Goal: Check status

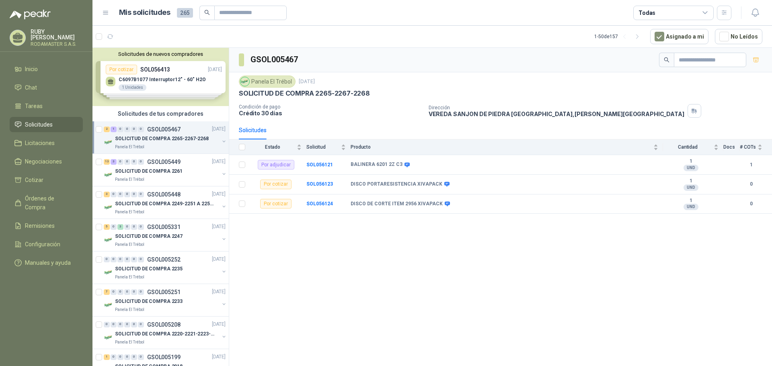
click at [379, 267] on div "GSOL005467 Panela El Trébol 16 sept, 2025 SOLICITUD DE COMPRA 2265-2267-2268 Co…" at bounding box center [500, 208] width 543 height 321
